Goal: Find specific page/section: Find specific page/section

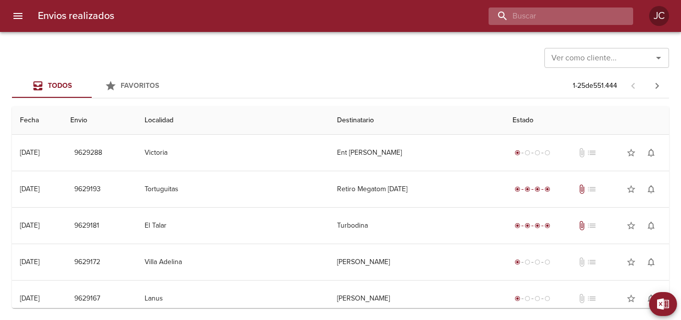
click at [581, 18] on input "buscar" at bounding box center [553, 15] width 128 height 17
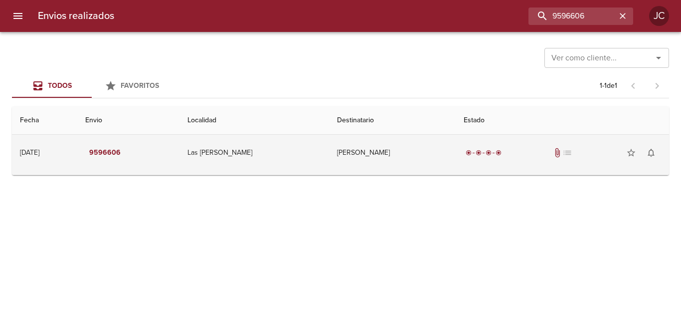
click at [301, 145] on td "Las Heras" at bounding box center [255, 153] width 150 height 36
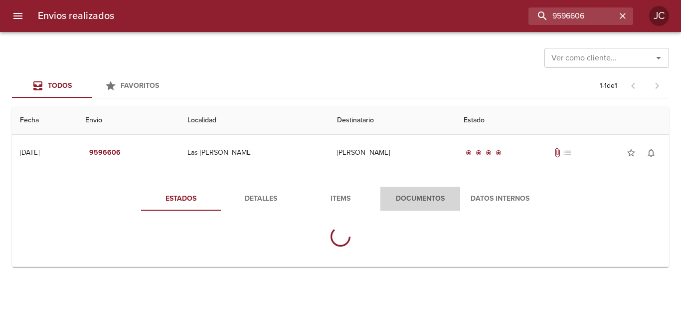
click at [414, 201] on span "Documentos" at bounding box center [421, 199] width 68 height 12
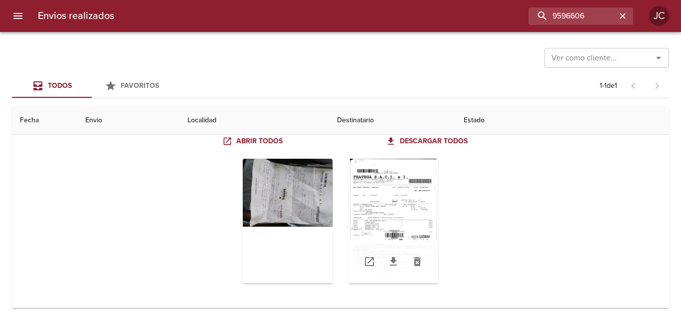
scroll to position [98, 0]
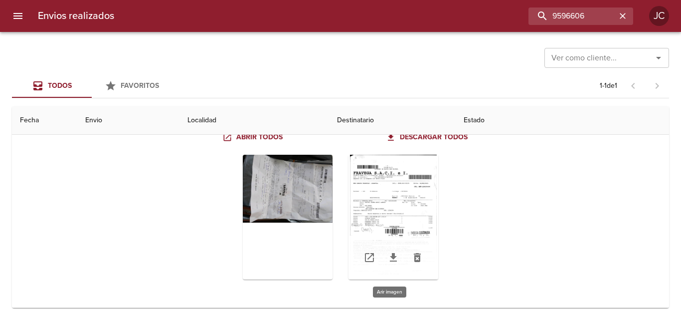
click at [394, 205] on div "Tabla de envíos del cliente" at bounding box center [394, 217] width 90 height 125
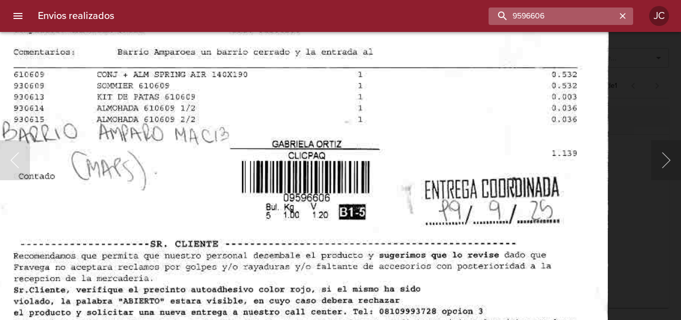
click at [591, 18] on input "9596606" at bounding box center [553, 15] width 128 height 17
click at [590, 18] on input "9596606" at bounding box center [553, 15] width 128 height 17
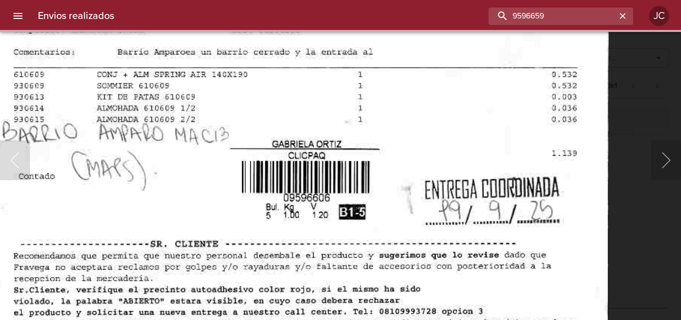
scroll to position [0, 0]
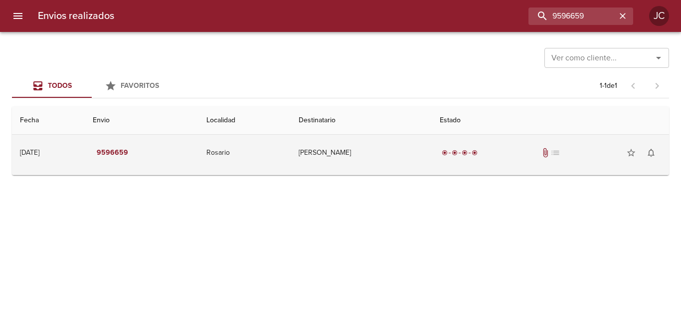
click at [454, 147] on div "radio_button_checked radio_button_checked radio_button_checked radio_button_che…" at bounding box center [550, 153] width 221 height 20
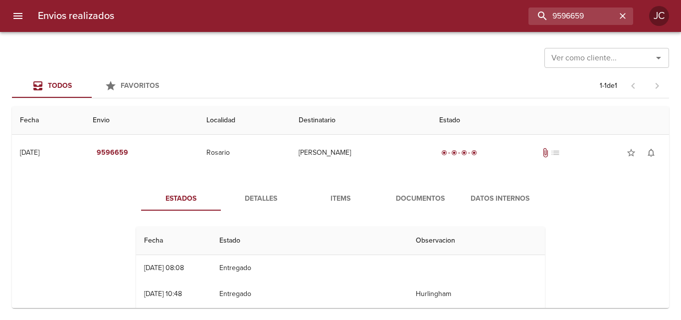
click at [441, 196] on span "Documentos" at bounding box center [421, 199] width 68 height 12
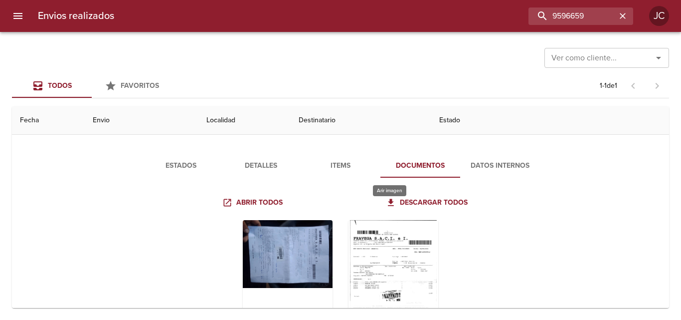
scroll to position [50, 0]
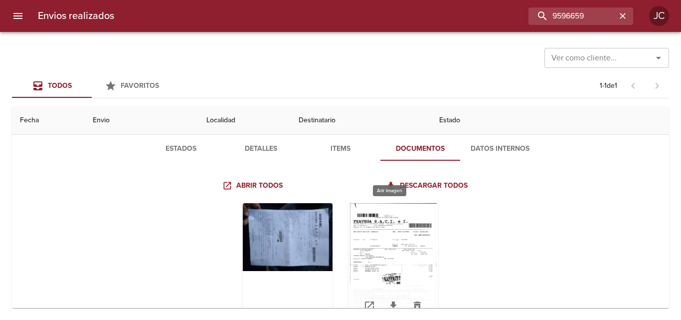
click at [398, 237] on div "Tabla de envíos del cliente" at bounding box center [394, 265] width 90 height 125
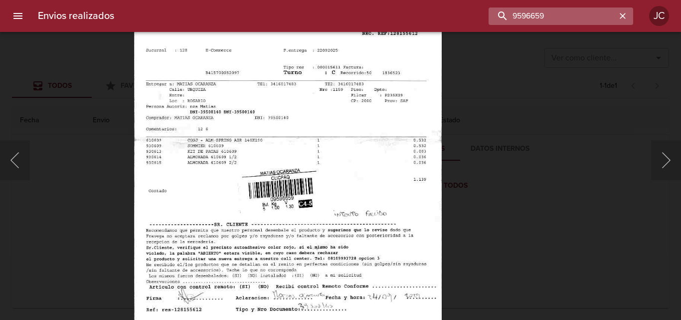
click at [587, 17] on input "9596659" at bounding box center [553, 15] width 128 height 17
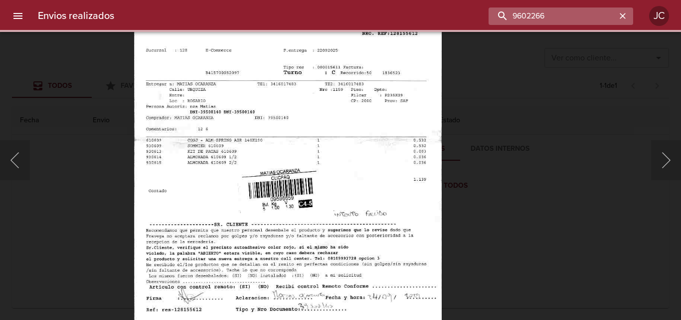
scroll to position [0, 0]
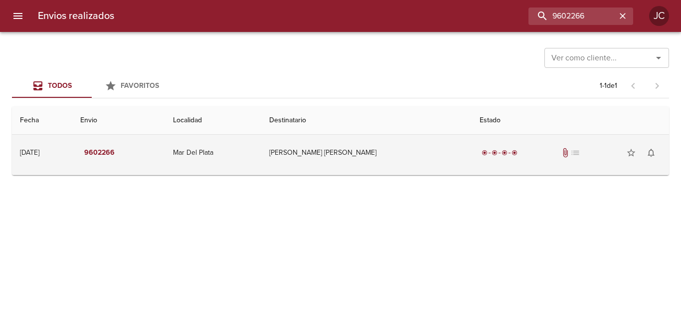
click at [415, 160] on td "Adriana Vanesa Valderrama" at bounding box center [366, 153] width 210 height 36
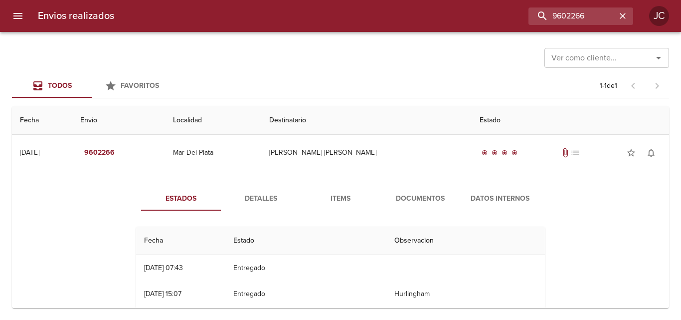
click at [412, 195] on span "Documentos" at bounding box center [421, 199] width 68 height 12
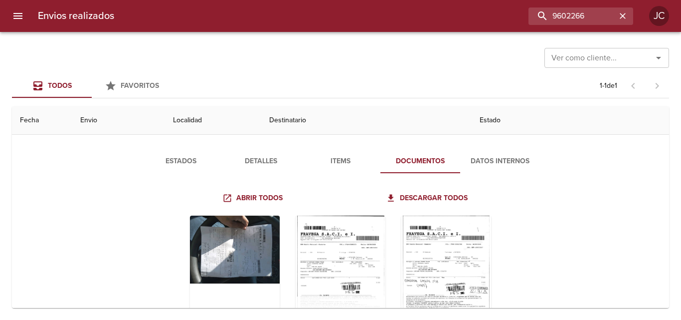
scroll to position [98, 0]
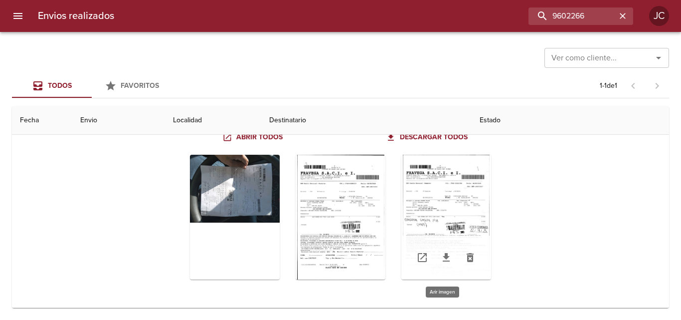
click at [462, 207] on div "Tabla de envíos del cliente" at bounding box center [446, 217] width 90 height 125
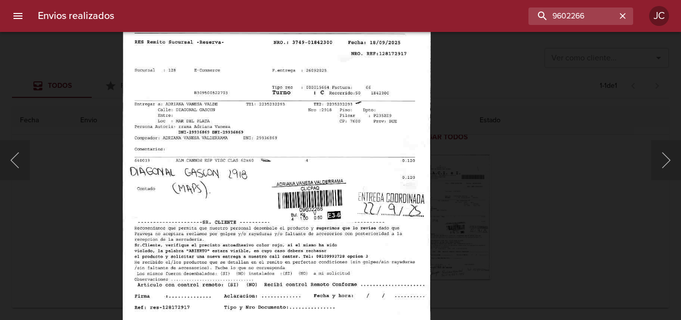
click at [500, 150] on div "Lightbox" at bounding box center [340, 160] width 681 height 320
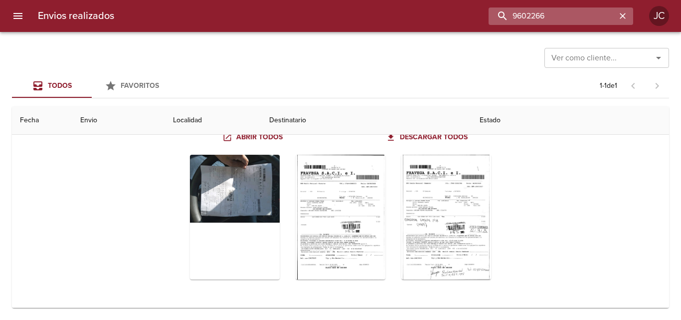
click at [586, 17] on input "9602266" at bounding box center [553, 15] width 128 height 17
type input "9608861"
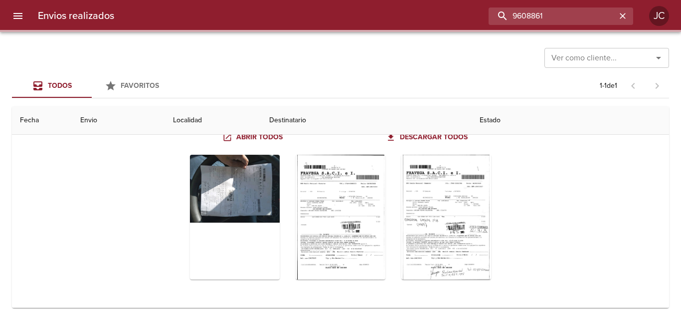
scroll to position [0, 0]
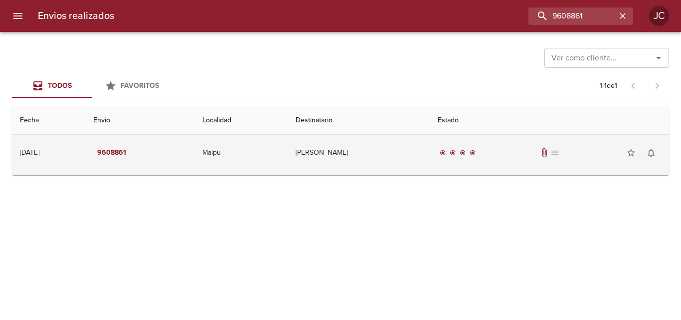
click at [468, 166] on td "radio_button_checked radio_button_checked radio_button_checked radio_button_che…" at bounding box center [549, 153] width 239 height 36
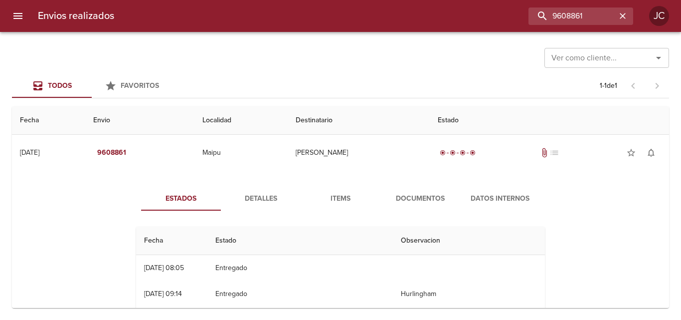
click at [440, 200] on span "Documentos" at bounding box center [421, 199] width 68 height 12
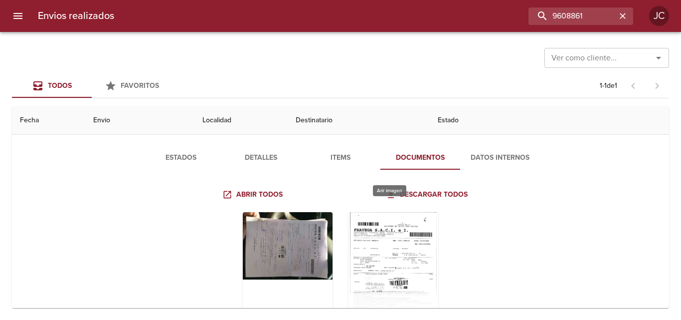
scroll to position [50, 0]
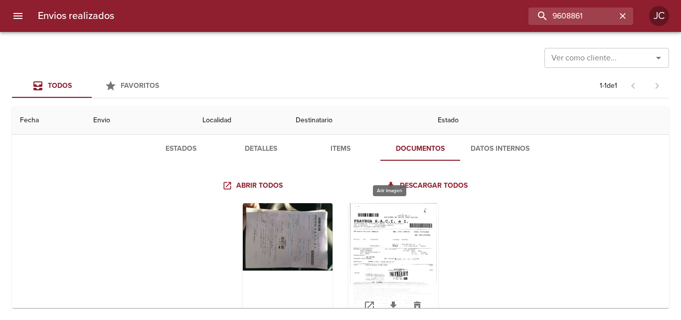
click at [404, 237] on div "Tabla de envíos del cliente" at bounding box center [394, 265] width 90 height 125
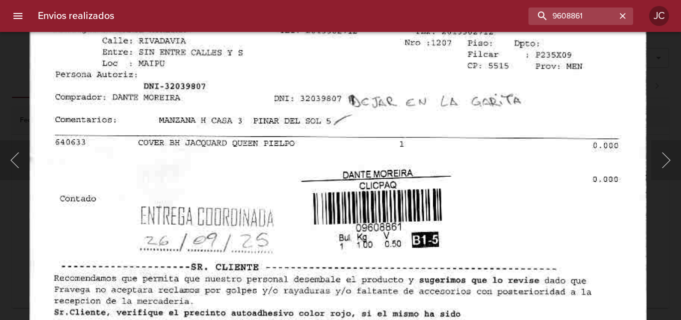
click at [402, 203] on img "Lightbox" at bounding box center [337, 148] width 617 height 888
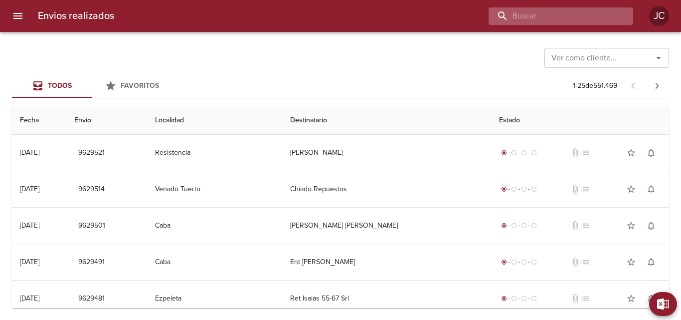
drag, startPoint x: 573, startPoint y: 16, endPoint x: 575, endPoint y: 11, distance: 5.7
click at [573, 16] on input "buscar" at bounding box center [553, 15] width 128 height 17
type input "9608861"
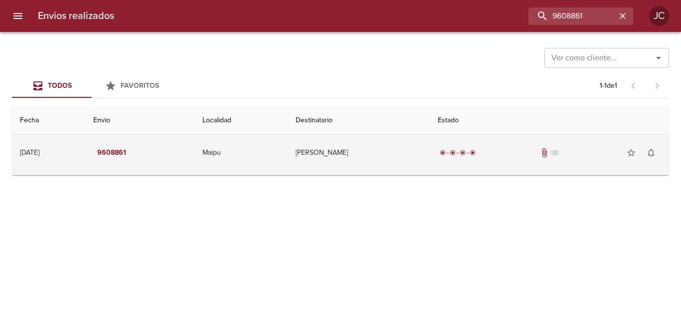
click at [383, 154] on td "[PERSON_NAME]" at bounding box center [359, 153] width 142 height 36
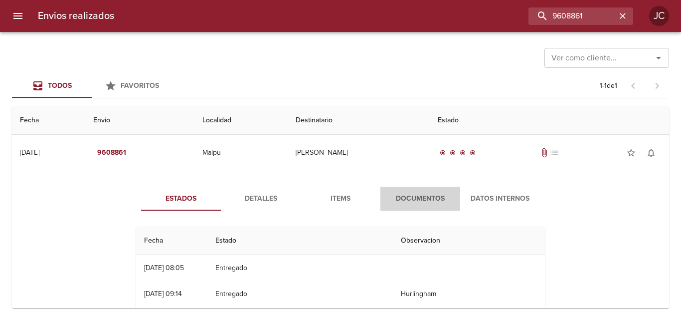
click at [396, 198] on span "Documentos" at bounding box center [421, 199] width 68 height 12
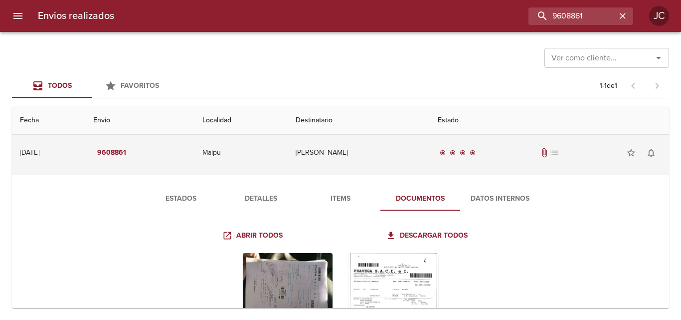
scroll to position [98, 0]
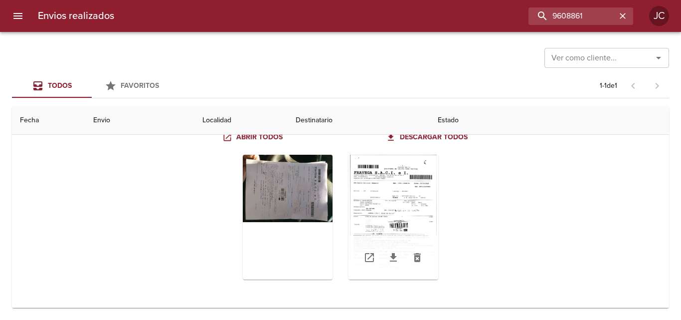
click at [395, 209] on div "Tabla de envíos del cliente" at bounding box center [394, 217] width 90 height 125
